Goal: Task Accomplishment & Management: Complete application form

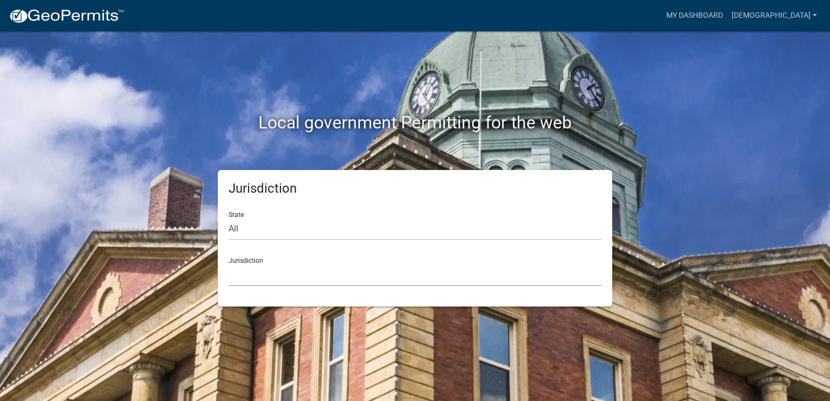
click at [429, 280] on select "[GEOGRAPHIC_DATA], [US_STATE] [GEOGRAPHIC_DATA], [US_STATE][PERSON_NAME][GEOGRA…" at bounding box center [415, 275] width 373 height 22
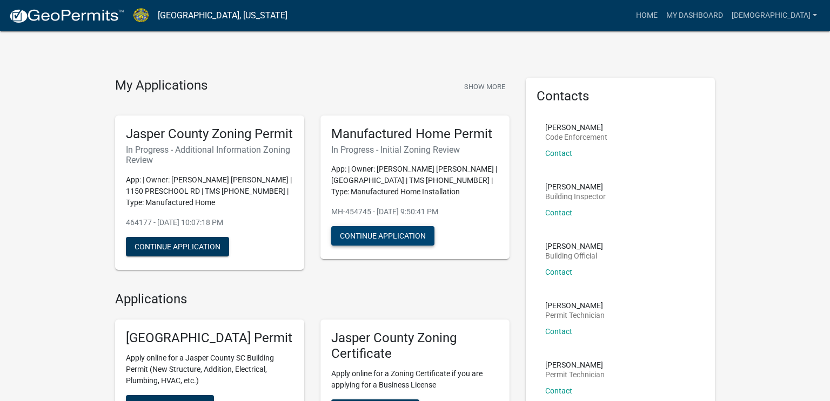
click at [416, 233] on button "Continue Application" at bounding box center [382, 235] width 103 height 19
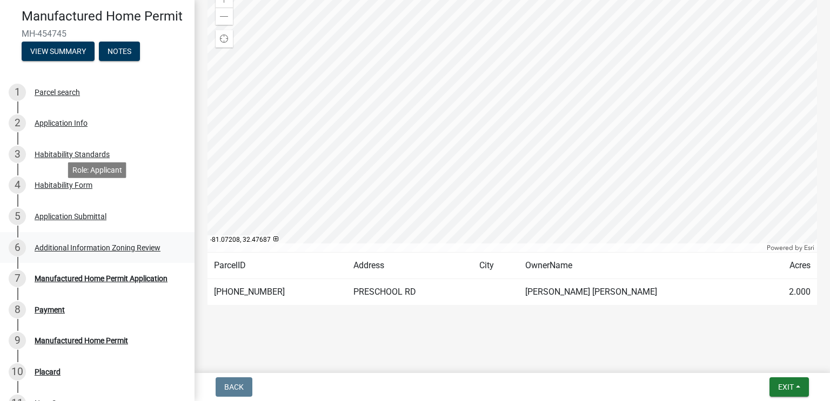
scroll to position [189, 0]
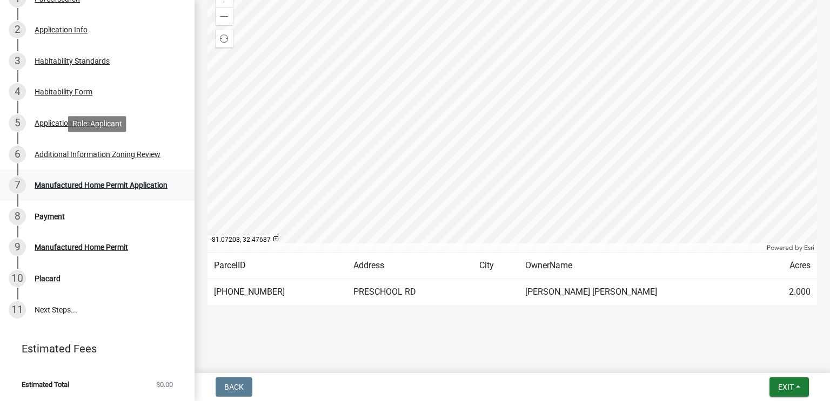
click at [148, 171] on link "7 Manufactured Home Permit Application" at bounding box center [97, 185] width 195 height 31
click at [153, 184] on div "Manufactured Home Permit Application" at bounding box center [101, 186] width 133 height 8
click at [73, 192] on div "7 Manufactured Home Permit Application" at bounding box center [93, 185] width 169 height 17
click at [104, 151] on div "Additional Information Zoning Review" at bounding box center [98, 155] width 126 height 8
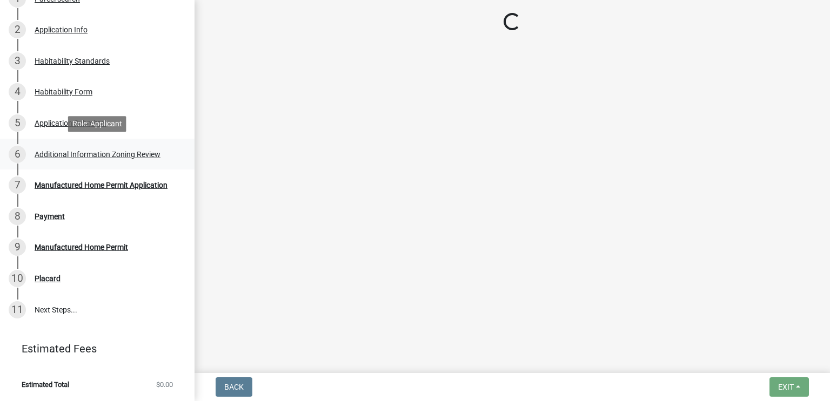
scroll to position [0, 0]
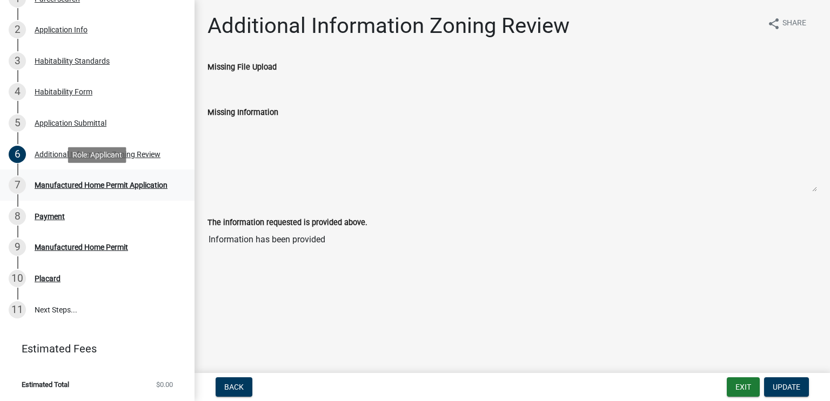
click at [94, 182] on div "Manufactured Home Permit Application" at bounding box center [101, 186] width 133 height 8
click at [89, 175] on link "7 Manufactured Home Permit Application" at bounding box center [97, 185] width 195 height 31
click at [97, 152] on div "Additional Information Zoning Review" at bounding box center [98, 155] width 126 height 8
click at [398, 230] on input "Information has been provided" at bounding box center [513, 240] width 610 height 22
click at [316, 166] on textarea "Missing Information" at bounding box center [513, 155] width 610 height 73
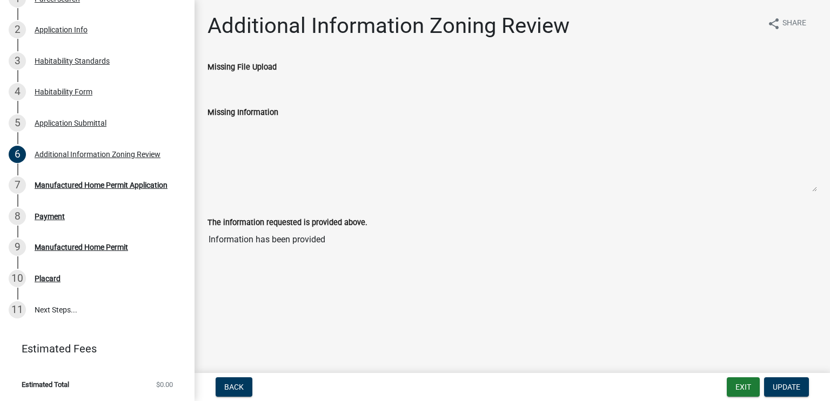
click at [276, 152] on textarea "Missing Information" at bounding box center [513, 155] width 610 height 73
click at [119, 186] on div "Manufactured Home Permit Application" at bounding box center [101, 186] width 133 height 8
click at [42, 227] on link "8 Payment" at bounding box center [97, 216] width 195 height 31
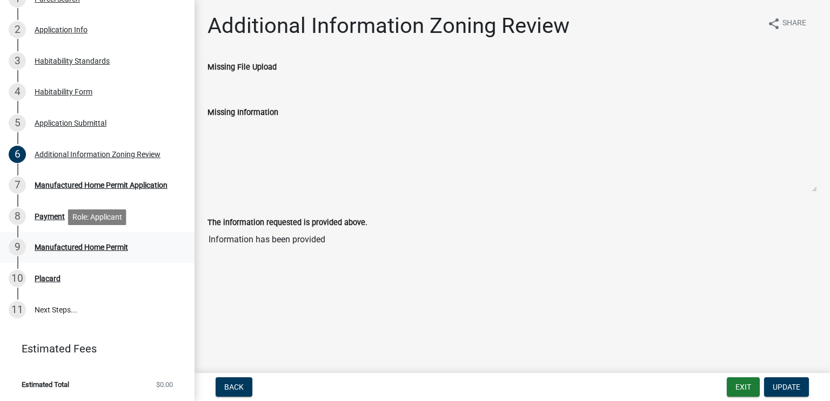
click at [53, 247] on div "Manufactured Home Permit" at bounding box center [81, 248] width 93 height 8
click at [64, 276] on div "10 Placard" at bounding box center [93, 278] width 169 height 17
click at [62, 296] on link "11 Next Steps..." at bounding box center [97, 310] width 195 height 31
click at [76, 161] on div "6 Additional Information Zoning Review" at bounding box center [93, 154] width 169 height 17
click at [76, 137] on link "5 Application Submittal" at bounding box center [97, 123] width 195 height 31
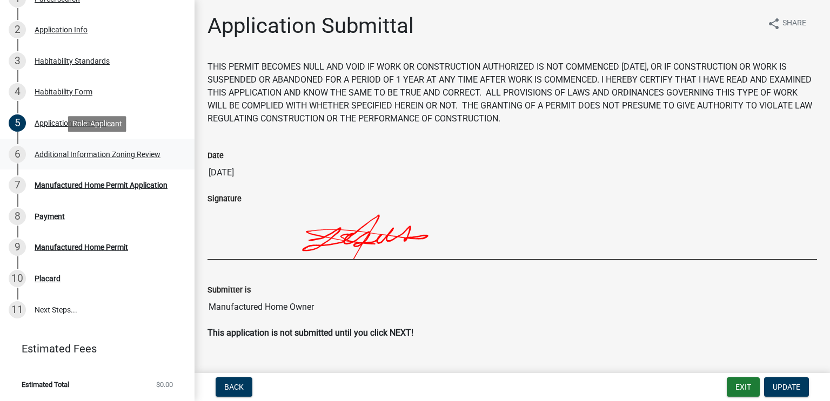
click at [79, 153] on div "Additional Information Zoning Review" at bounding box center [98, 155] width 126 height 8
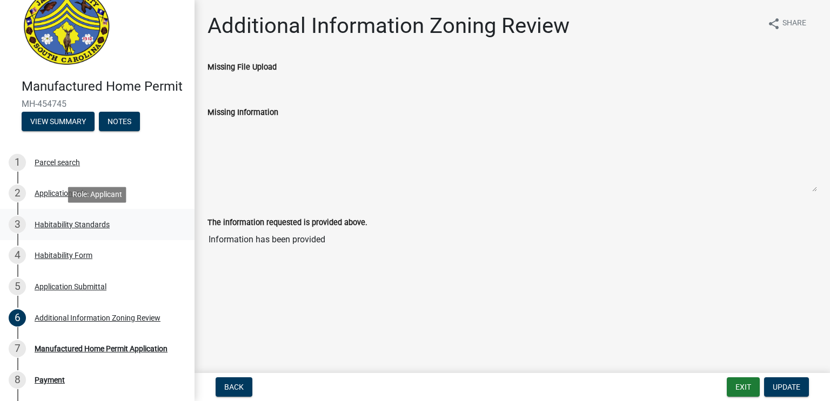
scroll to position [24, 0]
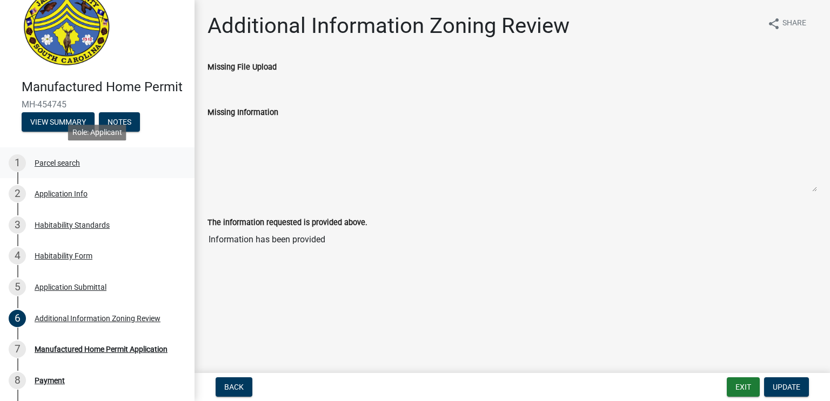
click at [37, 164] on div "Parcel search" at bounding box center [57, 163] width 45 height 8
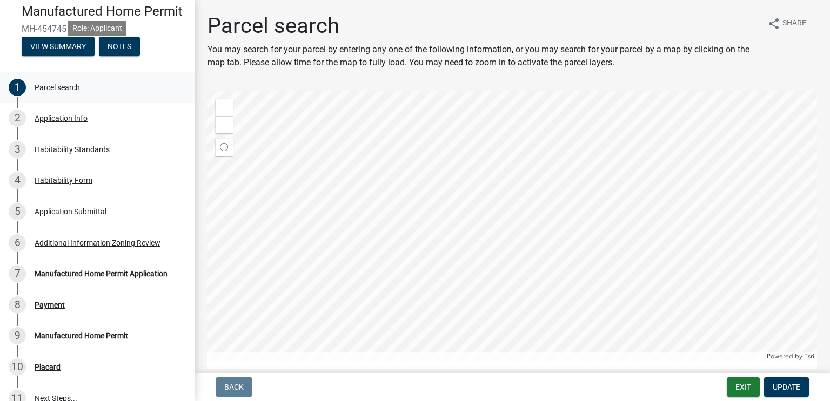
scroll to position [189, 0]
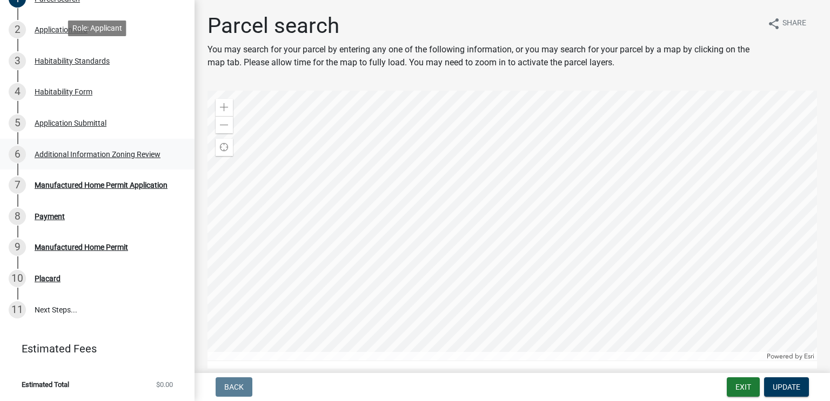
click at [110, 162] on div "6 Additional Information Zoning Review" at bounding box center [93, 154] width 169 height 17
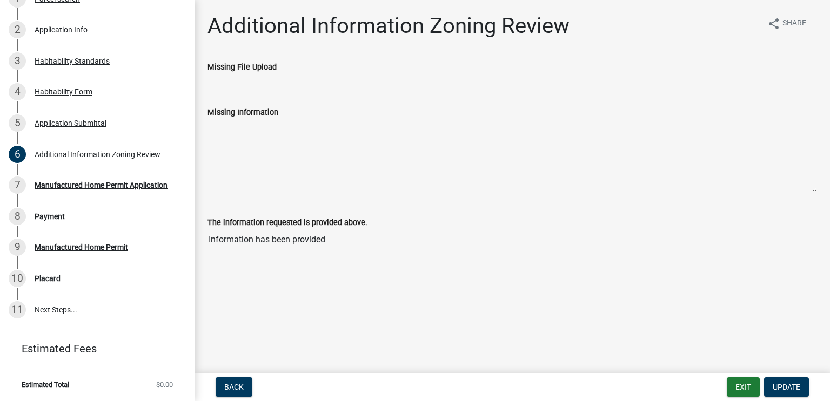
click at [313, 162] on textarea "Missing Information" at bounding box center [513, 155] width 610 height 73
click at [287, 81] on ul at bounding box center [513, 77] width 610 height 9
click at [278, 162] on textarea "Missing Information" at bounding box center [513, 155] width 610 height 73
click at [265, 213] on div "The information requested is provided above. Information has been provided" at bounding box center [513, 226] width 610 height 50
click at [136, 188] on div "Manufactured Home Permit Application" at bounding box center [101, 186] width 133 height 8
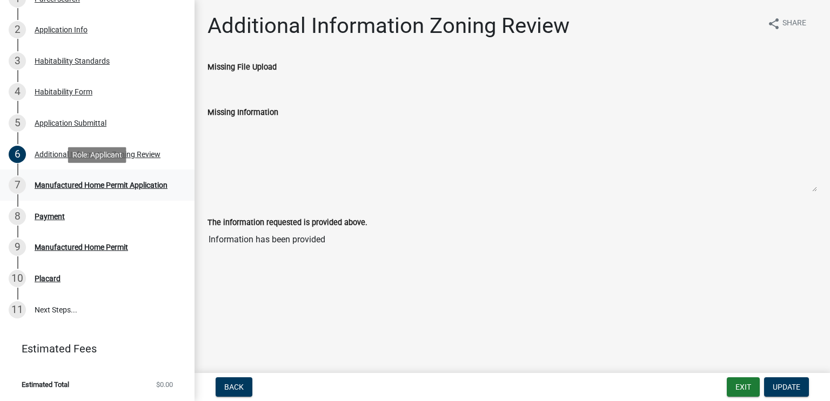
click at [102, 184] on div "Manufactured Home Permit Application" at bounding box center [101, 186] width 133 height 8
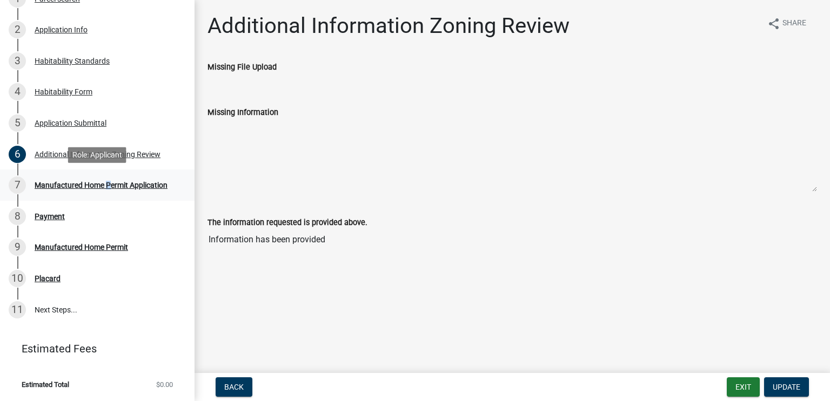
click at [102, 184] on div "Manufactured Home Permit Application" at bounding box center [101, 186] width 133 height 8
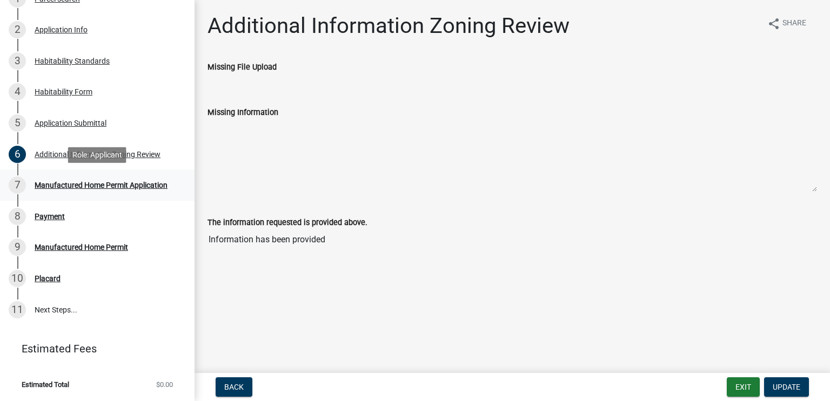
click at [102, 184] on div "Manufactured Home Permit Application" at bounding box center [101, 186] width 133 height 8
click at [790, 380] on button "Update" at bounding box center [786, 387] width 45 height 19
click at [725, 381] on div "Back Exit Update" at bounding box center [512, 387] width 618 height 19
click at [727, 383] on button "Exit" at bounding box center [743, 387] width 33 height 19
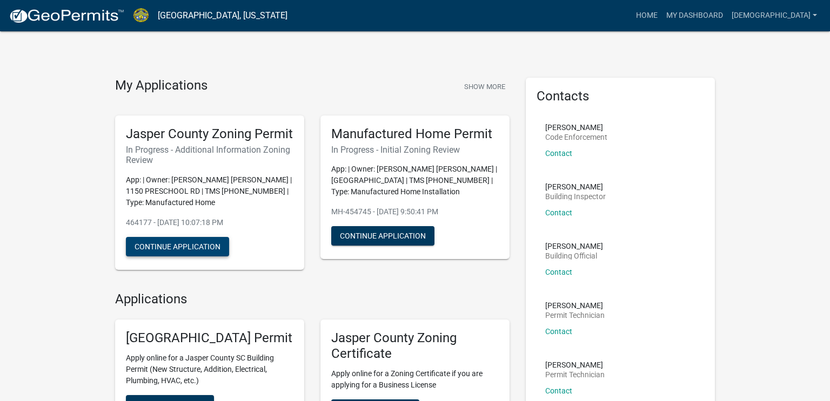
click at [186, 257] on button "Continue Application" at bounding box center [177, 246] width 103 height 19
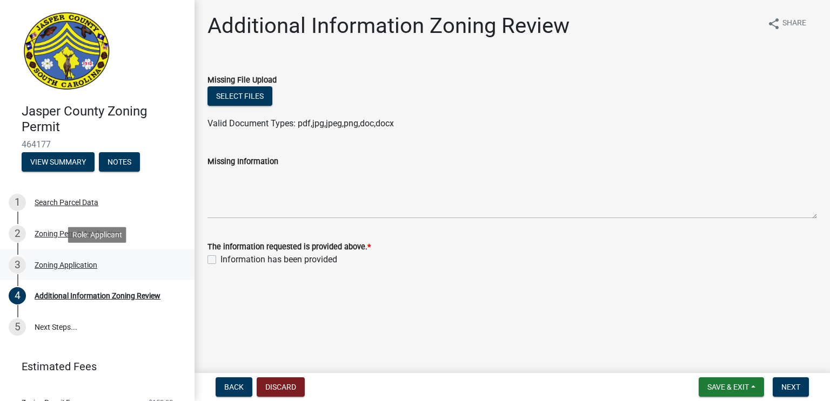
click at [141, 272] on div "3 Zoning Application" at bounding box center [93, 265] width 169 height 17
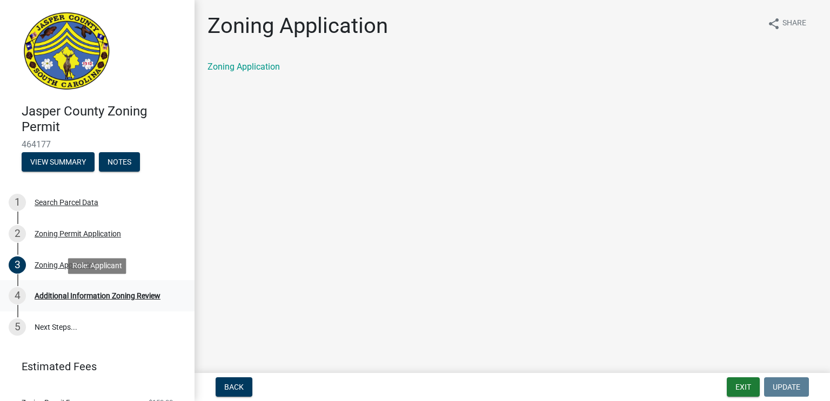
click at [131, 294] on div "Additional Information Zoning Review" at bounding box center [98, 296] width 126 height 8
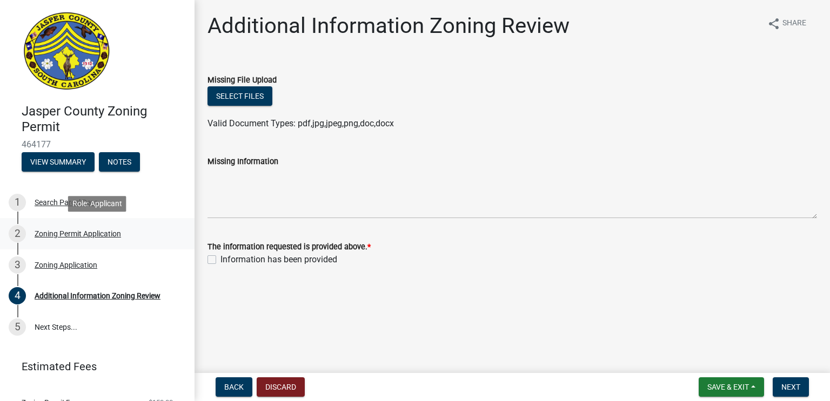
click at [146, 239] on div "2 Zoning Permit Application" at bounding box center [93, 233] width 169 height 17
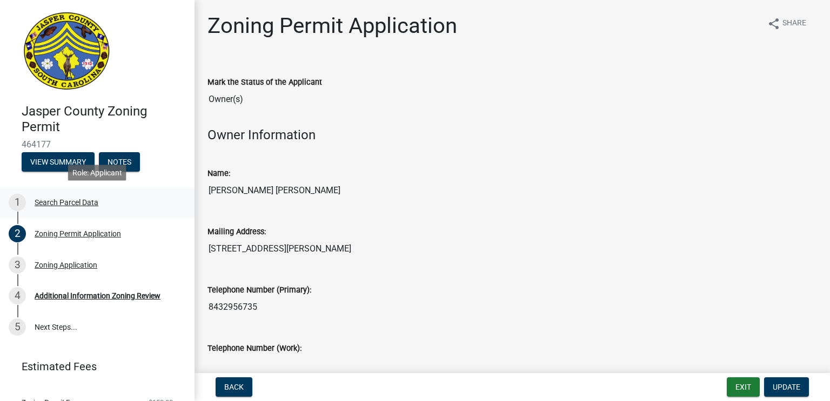
click at [147, 215] on link "1 Search Parcel Data" at bounding box center [97, 203] width 195 height 31
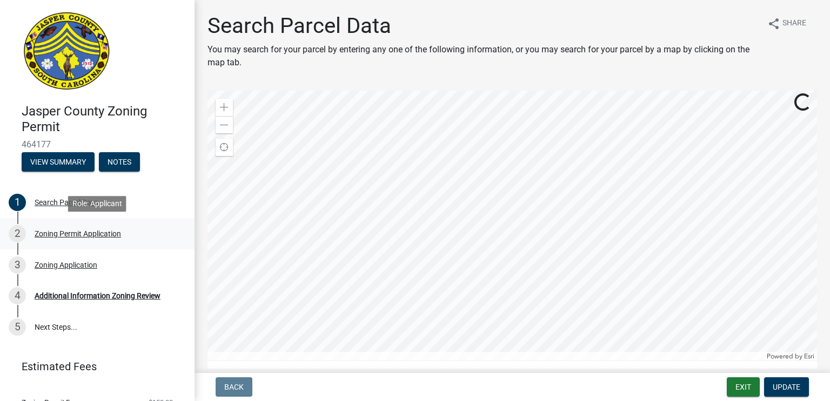
click at [139, 233] on div "2 Zoning Permit Application" at bounding box center [93, 233] width 169 height 17
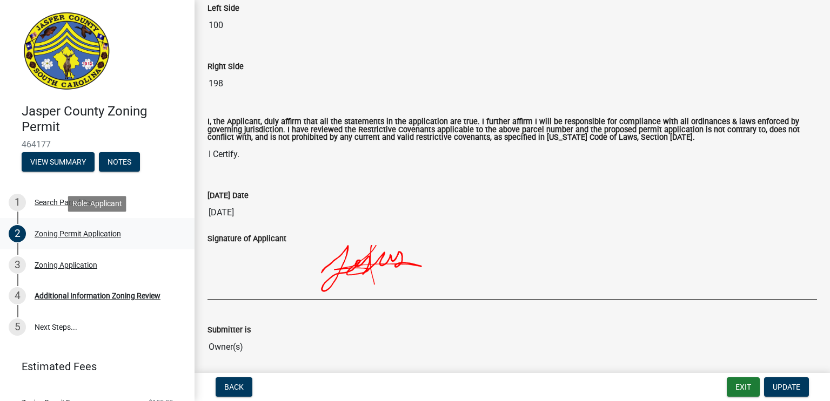
scroll to position [2081, 0]
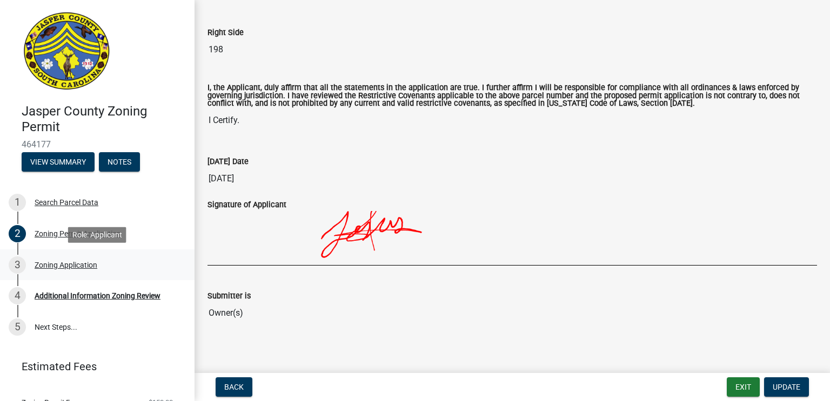
click at [116, 257] on div "3 Zoning Application" at bounding box center [93, 265] width 169 height 17
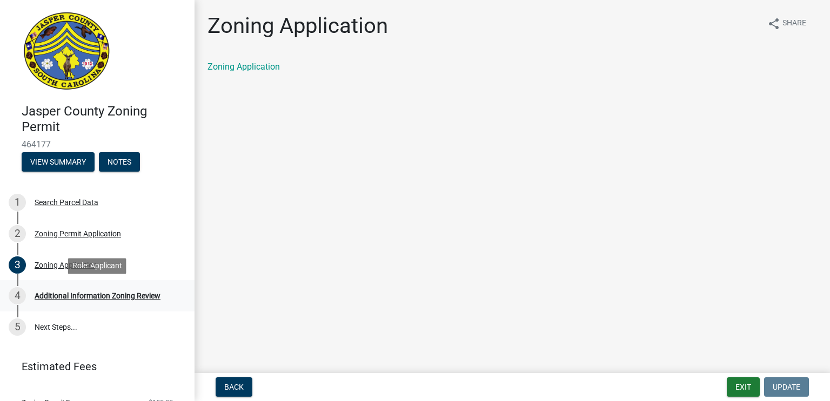
click at [77, 300] on div "4 Additional Information Zoning Review" at bounding box center [93, 295] width 169 height 17
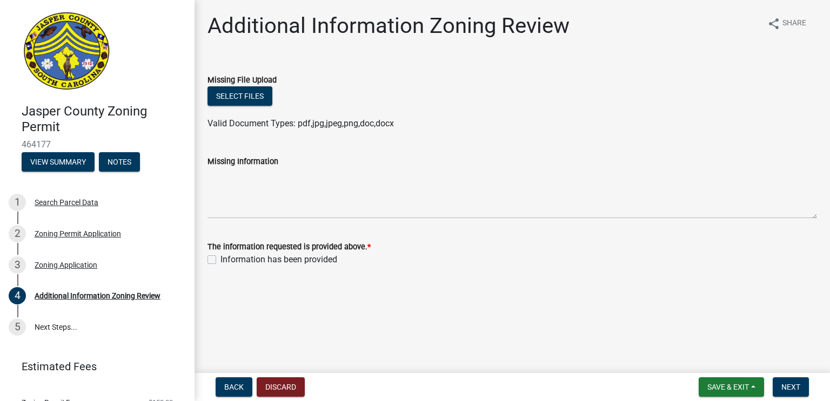
click at [220, 262] on label "Information has been provided" at bounding box center [278, 259] width 117 height 13
click at [220, 260] on input "Information has been provided" at bounding box center [223, 256] width 7 height 7
checkbox input "true"
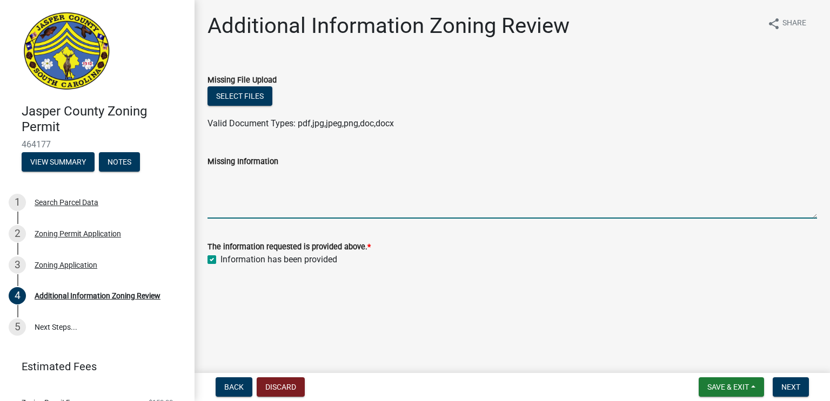
click at [232, 205] on textarea "Missing Information" at bounding box center [513, 193] width 610 height 51
click at [742, 397] on nav "Back Discard Save & Exit Save Save & Exit Next" at bounding box center [512, 387] width 635 height 28
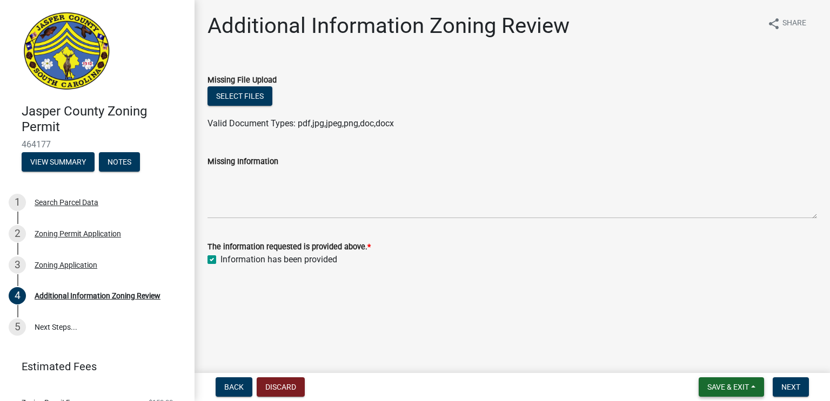
click at [742, 393] on button "Save & Exit" at bounding box center [731, 387] width 65 height 19
